Goal: Task Accomplishment & Management: Use online tool/utility

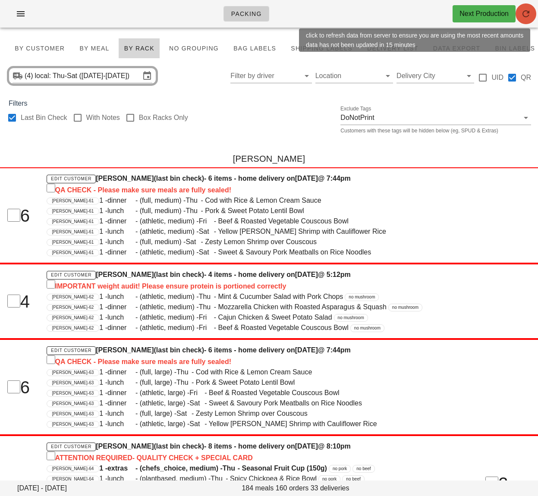
click at [521, 15] on icon "button" at bounding box center [525, 14] width 10 height 10
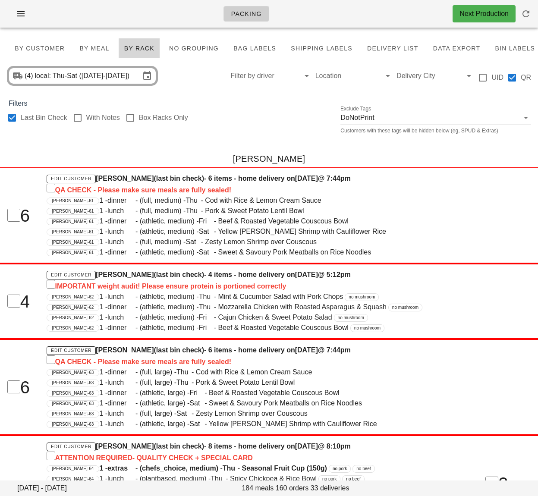
click at [259, 132] on div "Last Bin Check With Notes Box Racks Only Exclude Tags DoNotPrint Customers with…" at bounding box center [269, 123] width 538 height 28
click at [255, 134] on div "Last Bin Check With Notes Box Racks Only Exclude Tags DoNotPrint Customers with…" at bounding box center [269, 123] width 538 height 28
click at [274, 118] on div "Last Bin Check With Notes Box Racks Only Exclude Tags DoNotPrint Customers with…" at bounding box center [269, 123] width 538 height 28
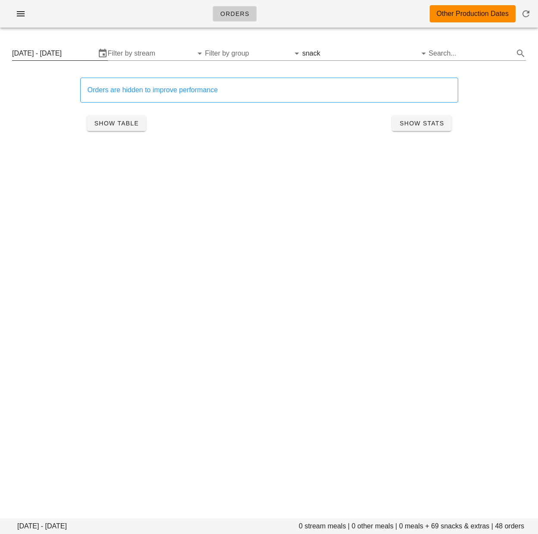
click at [77, 55] on input "[DATE] - [DATE]" at bounding box center [54, 54] width 84 height 14
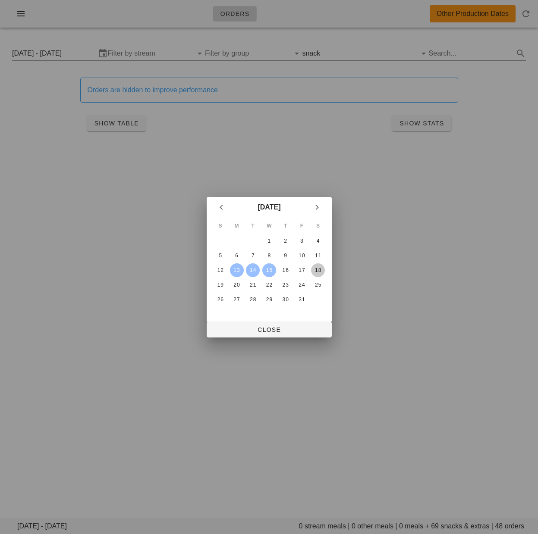
drag, startPoint x: 317, startPoint y: 269, endPoint x: 293, endPoint y: 270, distance: 24.6
click at [317, 269] on div "18" at bounding box center [318, 270] width 14 height 6
click at [284, 270] on div "16" at bounding box center [285, 270] width 14 height 6
click at [293, 331] on span "Close" at bounding box center [268, 329] width 111 height 7
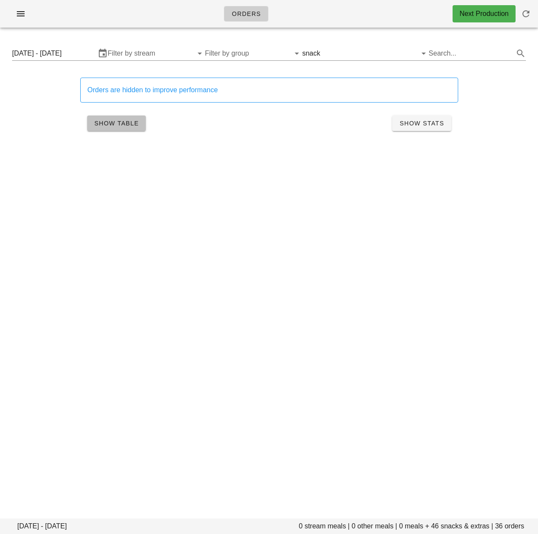
click at [119, 128] on button "Show Table" at bounding box center [116, 124] width 59 height 16
